Goal: Entertainment & Leisure: Consume media (video, audio)

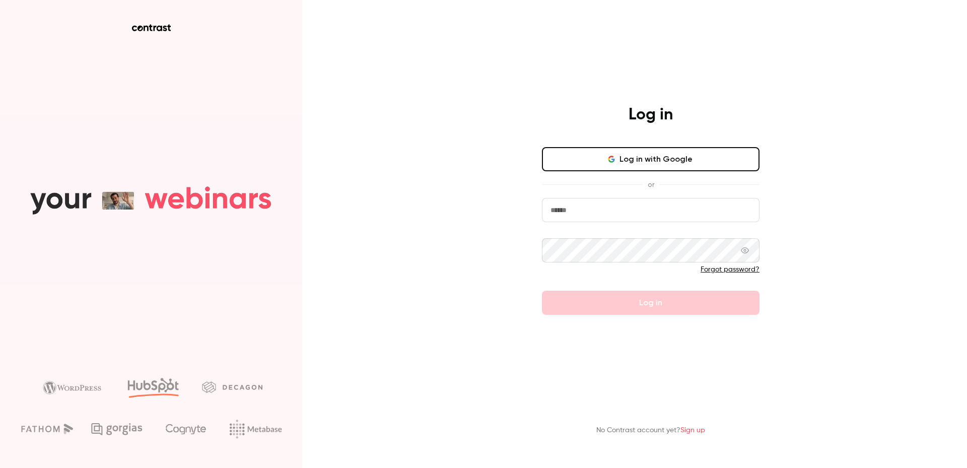
click at [966, 101] on div "Log in Log in with Google or Forgot password? Log in No Contrast account yet? S…" at bounding box center [483, 234] width 967 height 468
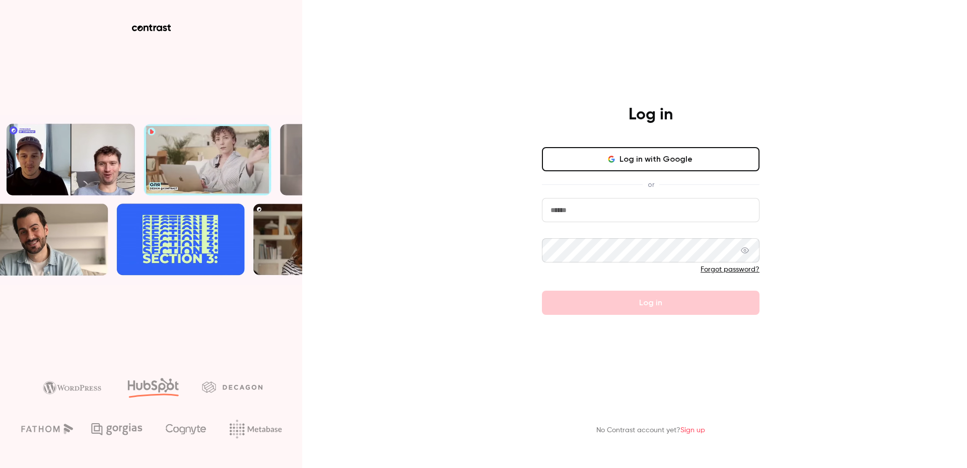
click at [602, 211] on input "email" at bounding box center [651, 210] width 218 height 24
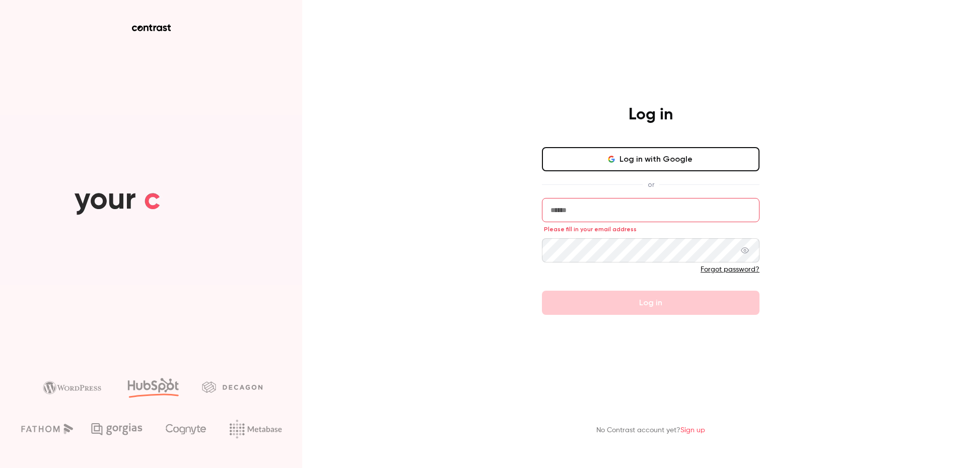
type input "**********"
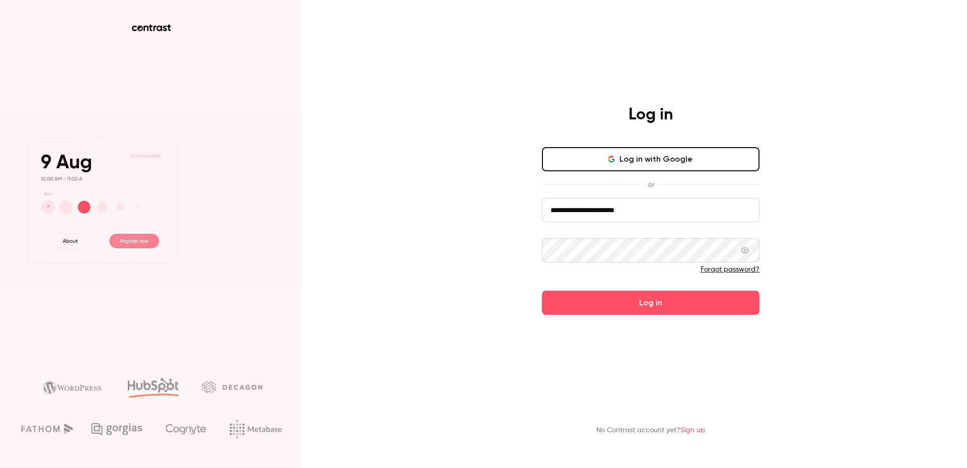
click at [675, 291] on button "Log in" at bounding box center [651, 303] width 218 height 24
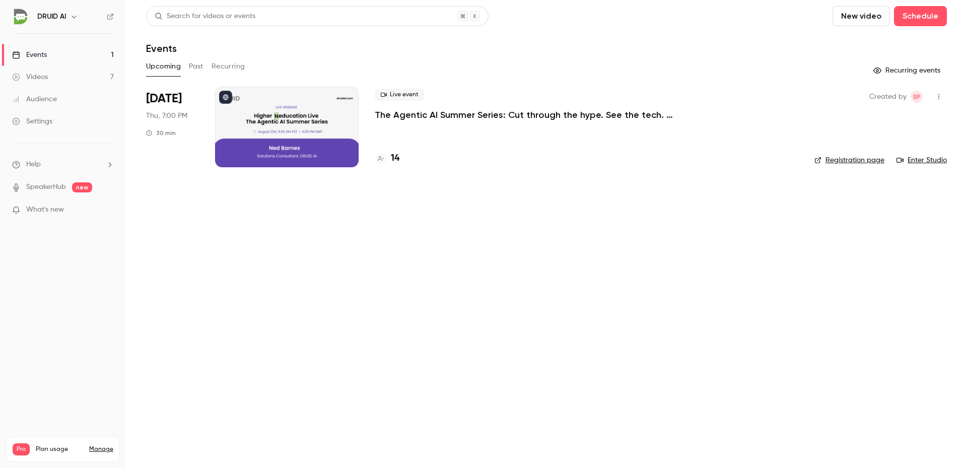
click at [62, 118] on link "Settings" at bounding box center [63, 121] width 126 height 22
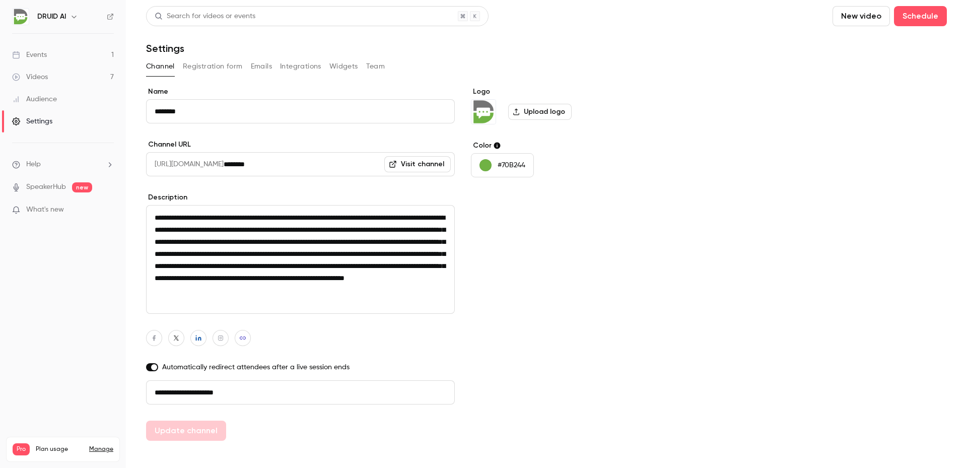
click at [367, 67] on button "Team" at bounding box center [375, 66] width 19 height 16
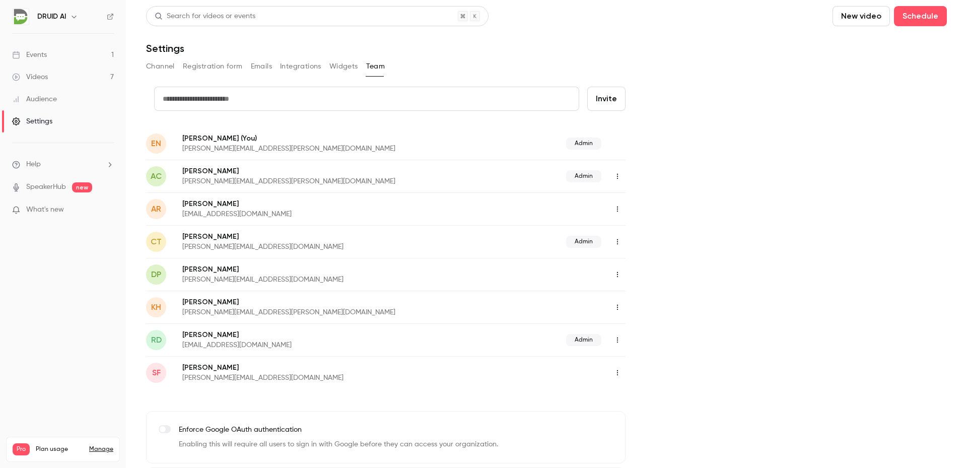
click at [618, 274] on icon "button" at bounding box center [618, 274] width 8 height 7
click at [666, 299] on div "Assign admin role" at bounding box center [672, 300] width 77 height 10
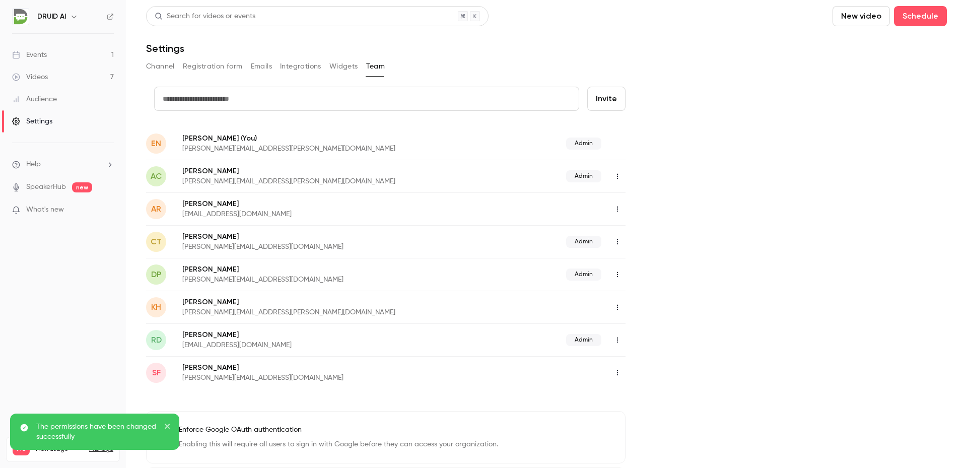
click at [706, 280] on div "credit card Invite EN [PERSON_NAME] (You) [PERSON_NAME][EMAIL_ADDRESS][PERSON_N…" at bounding box center [546, 303] width 801 height 433
click at [88, 203] on ul "Help SpeakerHub new What's new" at bounding box center [63, 188] width 126 height 90
click at [91, 213] on p "What's new" at bounding box center [55, 210] width 86 height 11
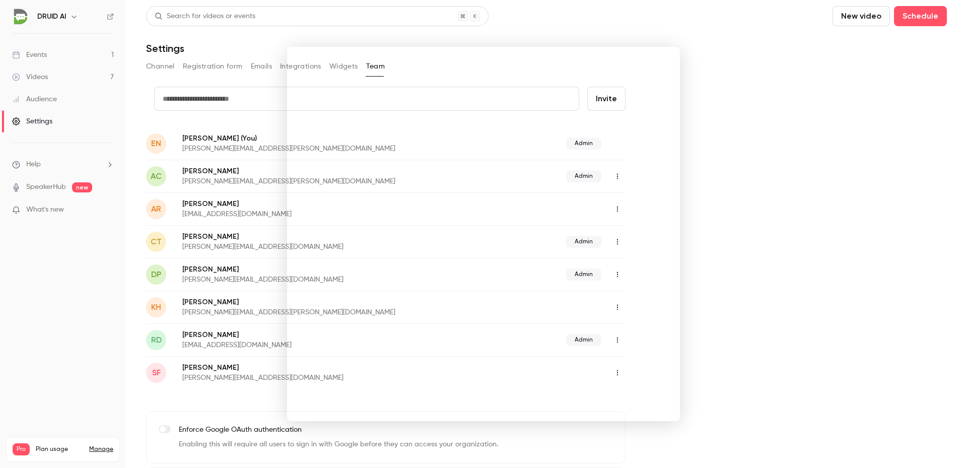
click at [738, 188] on div at bounding box center [483, 234] width 967 height 468
click at [62, 50] on link "Events 1" at bounding box center [63, 55] width 126 height 22
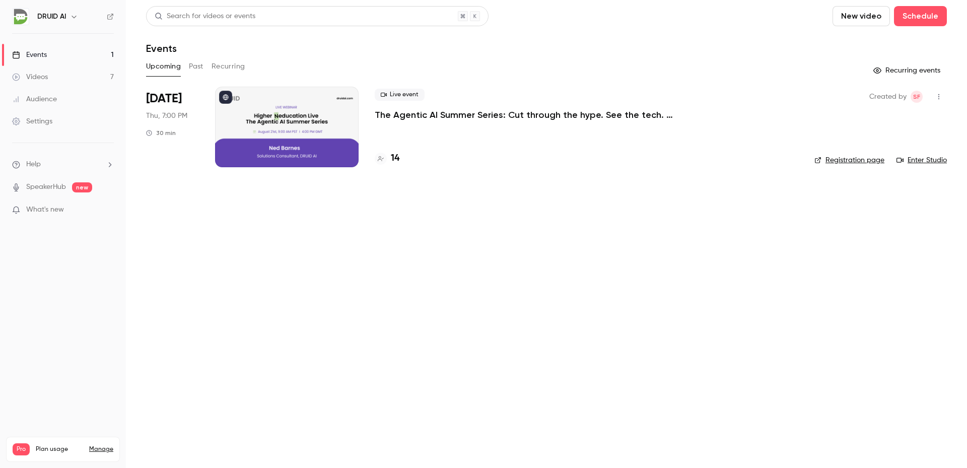
click at [31, 81] on div "Videos" at bounding box center [30, 77] width 36 height 10
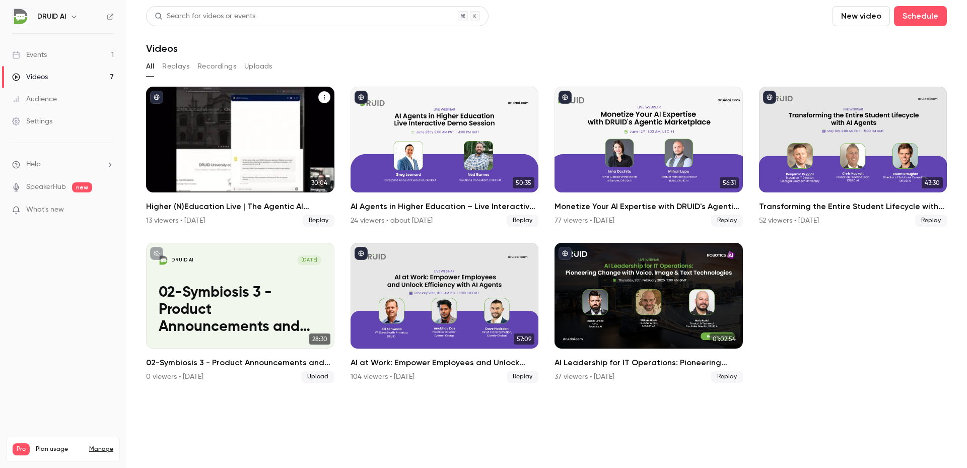
drag, startPoint x: 221, startPoint y: 126, endPoint x: 240, endPoint y: 147, distance: 27.8
click at [221, 126] on div "Higher (N)Education Live | The Agentic AI Summer Series: Cut through the hype. …" at bounding box center [240, 140] width 188 height 106
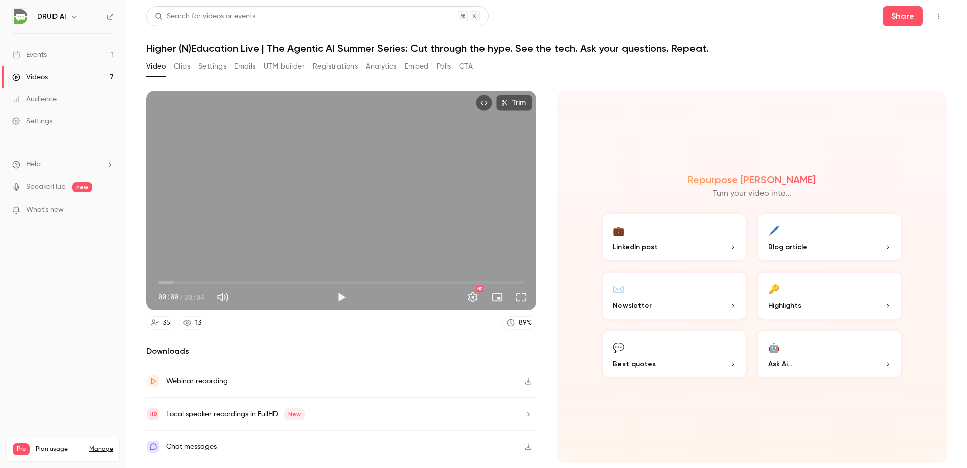
click at [167, 280] on span "00:00" at bounding box center [341, 282] width 366 height 16
click at [165, 283] on span "00:34" at bounding box center [165, 282] width 3 height 3
click at [163, 282] on span "00:27" at bounding box center [163, 282] width 3 height 3
click at [161, 282] on span "00:14" at bounding box center [161, 282] width 3 height 3
click at [163, 282] on span "00:14" at bounding box center [161, 282] width 3 height 3
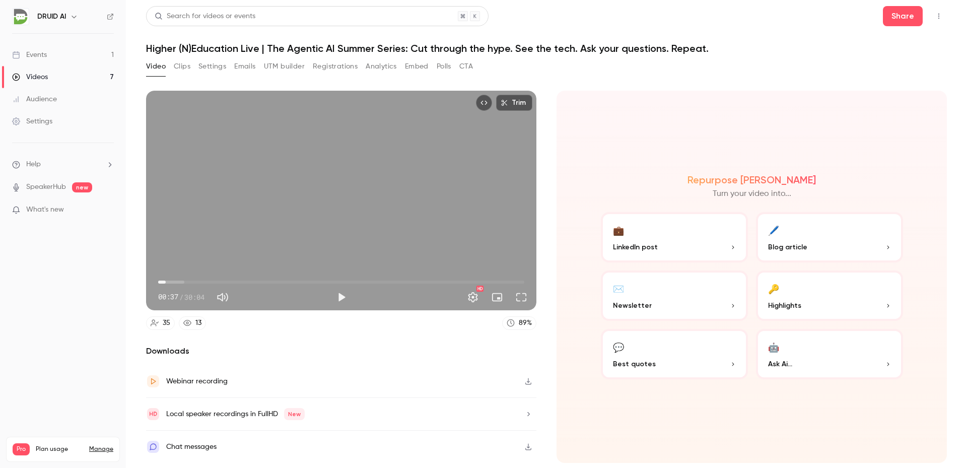
click at [167, 282] on span "00:37" at bounding box center [165, 282] width 3 height 3
drag, startPoint x: 169, startPoint y: 282, endPoint x: 176, endPoint y: 282, distance: 6.5
click at [171, 282] on span "00:54" at bounding box center [169, 282] width 3 height 3
click at [176, 282] on span "01:04" at bounding box center [341, 282] width 366 height 16
click at [175, 282] on span "01:29" at bounding box center [176, 282] width 3 height 3
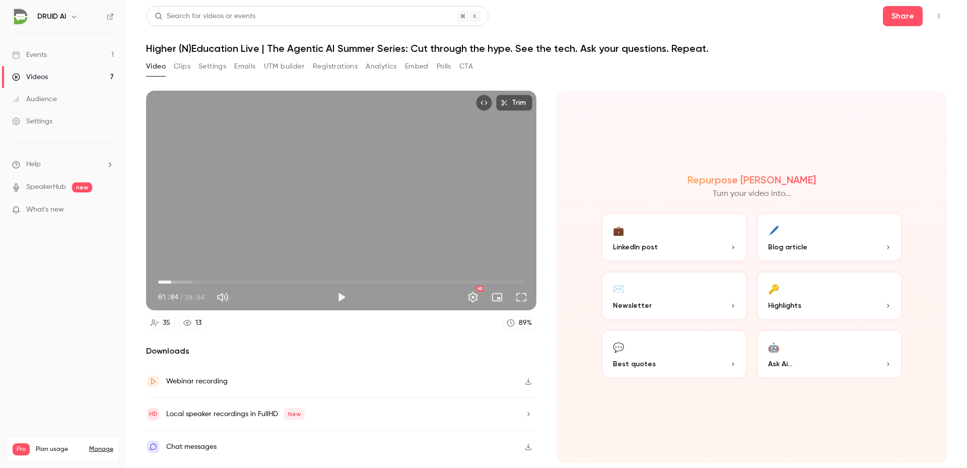
click at [185, 277] on span "01:04" at bounding box center [341, 282] width 366 height 16
click at [204, 277] on span "02:14" at bounding box center [341, 282] width 366 height 16
drag, startPoint x: 216, startPoint y: 278, endPoint x: 229, endPoint y: 280, distance: 13.7
click at [226, 279] on span "04:43" at bounding box center [341, 282] width 366 height 16
drag, startPoint x: 192, startPoint y: 280, endPoint x: 165, endPoint y: 280, distance: 26.7
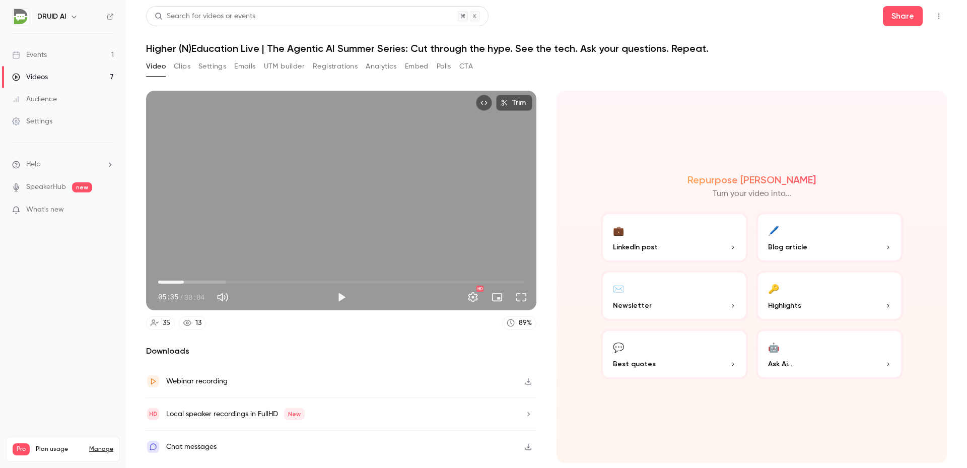
click at [165, 280] on span "02:06" at bounding box center [341, 282] width 366 height 16
drag, startPoint x: 178, startPoint y: 279, endPoint x: 192, endPoint y: 280, distance: 14.1
click at [188, 280] on span "01:36" at bounding box center [341, 282] width 366 height 16
click at [209, 280] on span "02:26" at bounding box center [341, 282] width 366 height 16
click at [218, 280] on span "04:08" at bounding box center [341, 282] width 366 height 16
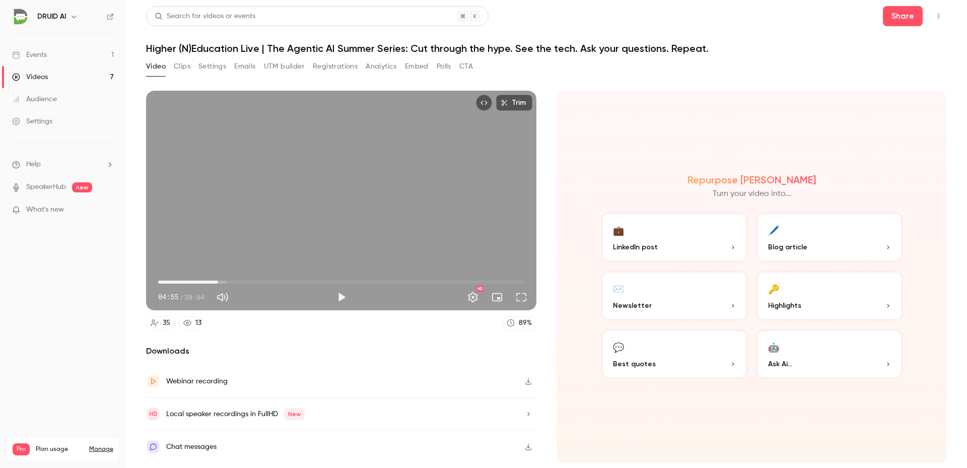
click at [248, 282] on span "04:55" at bounding box center [341, 282] width 366 height 16
drag, startPoint x: 272, startPoint y: 282, endPoint x: 280, endPoint y: 282, distance: 8.1
click at [273, 282] on span "09:21" at bounding box center [341, 282] width 366 height 16
click at [300, 282] on span "09:25" at bounding box center [341, 282] width 366 height 16
click at [316, 281] on span "12:56" at bounding box center [341, 282] width 366 height 16
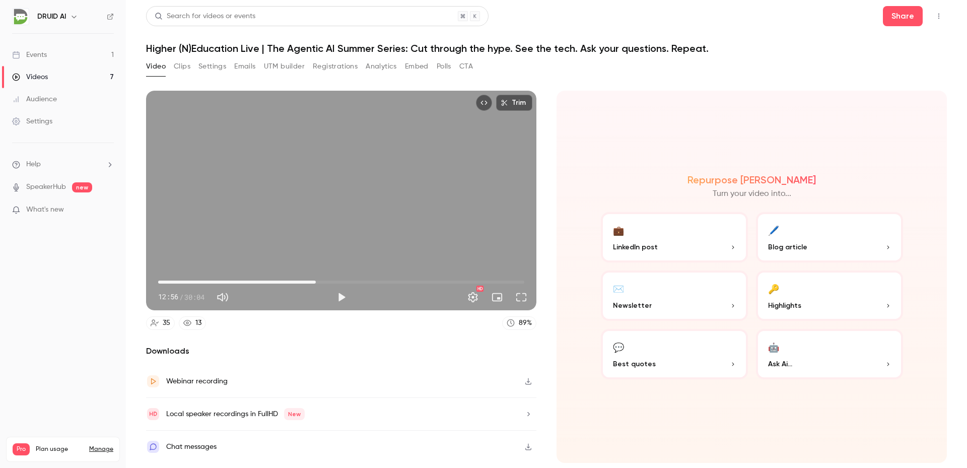
click at [340, 281] on span "12:56" at bounding box center [341, 282] width 366 height 16
click at [360, 281] on span "14:53" at bounding box center [341, 282] width 366 height 16
click at [382, 280] on span "18:22" at bounding box center [341, 282] width 366 height 16
click at [393, 282] on span "19:19" at bounding box center [341, 282] width 366 height 16
click at [417, 282] on span "21:13" at bounding box center [341, 282] width 366 height 16
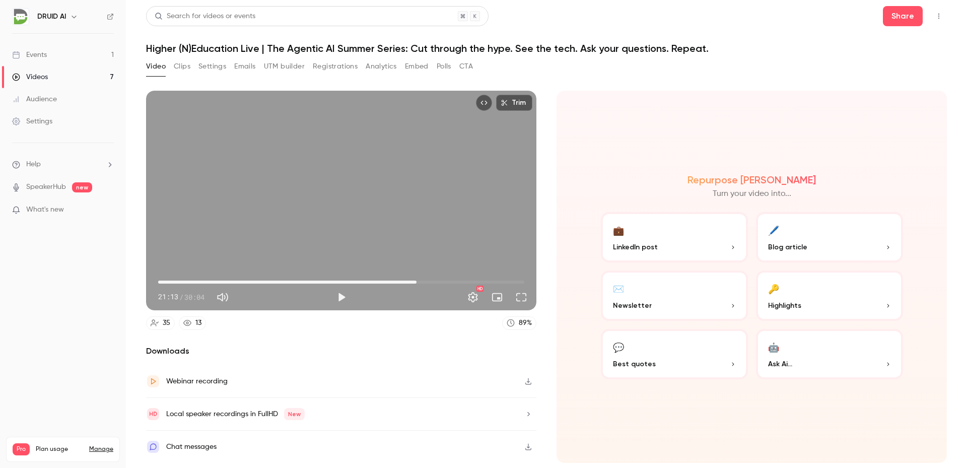
click at [433, 282] on span "21:13" at bounding box center [341, 282] width 366 height 16
click at [449, 282] on span "22:35" at bounding box center [341, 282] width 366 height 16
drag, startPoint x: 467, startPoint y: 279, endPoint x: 486, endPoint y: 279, distance: 19.1
click at [469, 279] on span "25:24" at bounding box center [341, 282] width 366 height 16
click at [486, 280] on span "26:55" at bounding box center [341, 282] width 366 height 16
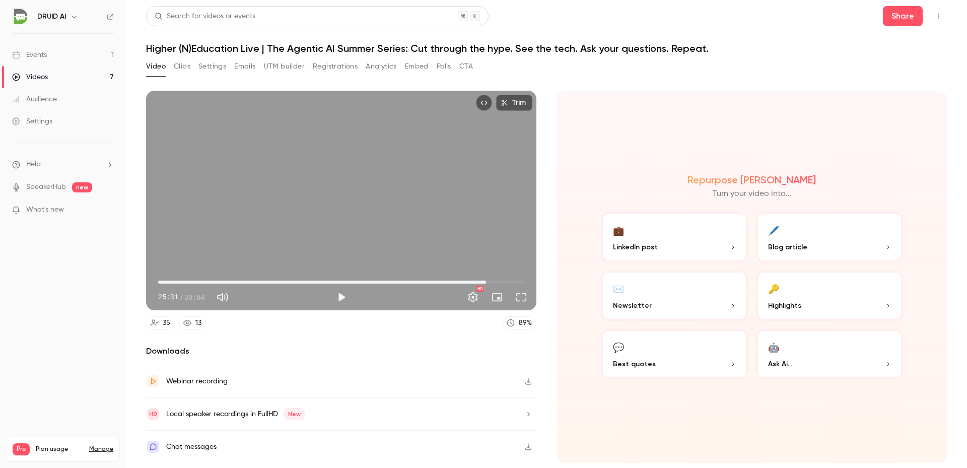
type input "******"
click at [409, 334] on div "Trim 26:55 26:55 / 30:04 HD 35 13 89 % Downloads Webinar recording Local speake…" at bounding box center [341, 277] width 390 height 372
click at [413, 367] on div "Webinar recording" at bounding box center [341, 381] width 390 height 33
click at [173, 280] on span "01:14" at bounding box center [341, 282] width 366 height 16
click at [201, 280] on span "03:31" at bounding box center [341, 282] width 366 height 16
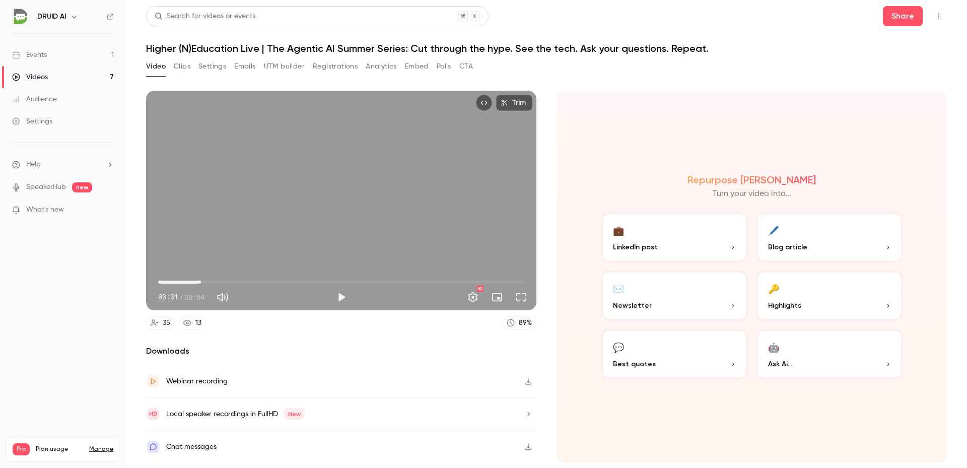
drag, startPoint x: 227, startPoint y: 281, endPoint x: 240, endPoint y: 282, distance: 13.1
click at [227, 281] on span "03:31" at bounding box center [341, 282] width 366 height 16
click at [252, 282] on span "05:40" at bounding box center [341, 282] width 366 height 16
click at [286, 281] on span "07:41" at bounding box center [341, 282] width 366 height 16
click at [318, 281] on span "10:30" at bounding box center [341, 282] width 366 height 16
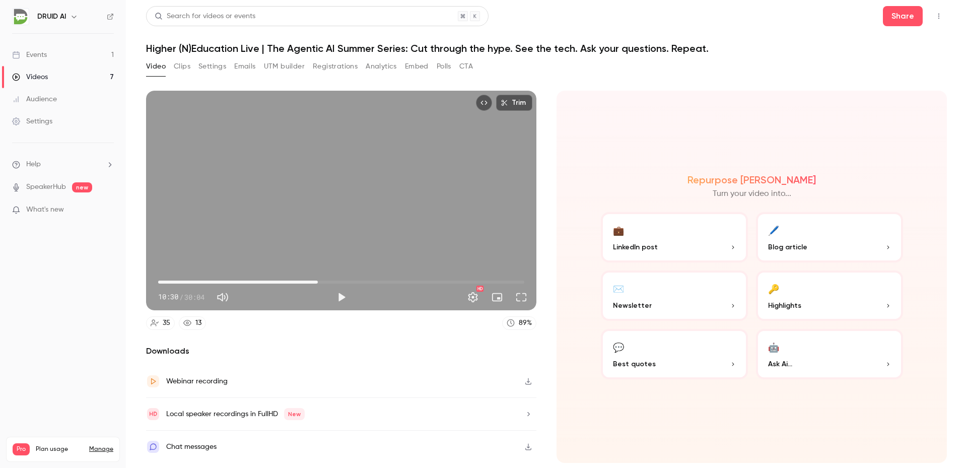
click at [356, 282] on span "13:06" at bounding box center [341, 282] width 366 height 16
click at [260, 279] on span "16:13" at bounding box center [341, 282] width 366 height 16
click at [186, 278] on span "08:21" at bounding box center [341, 282] width 366 height 16
type input "*"
click at [158, 278] on span "02:19" at bounding box center [341, 282] width 366 height 16
